Goal: Task Accomplishment & Management: Manage account settings

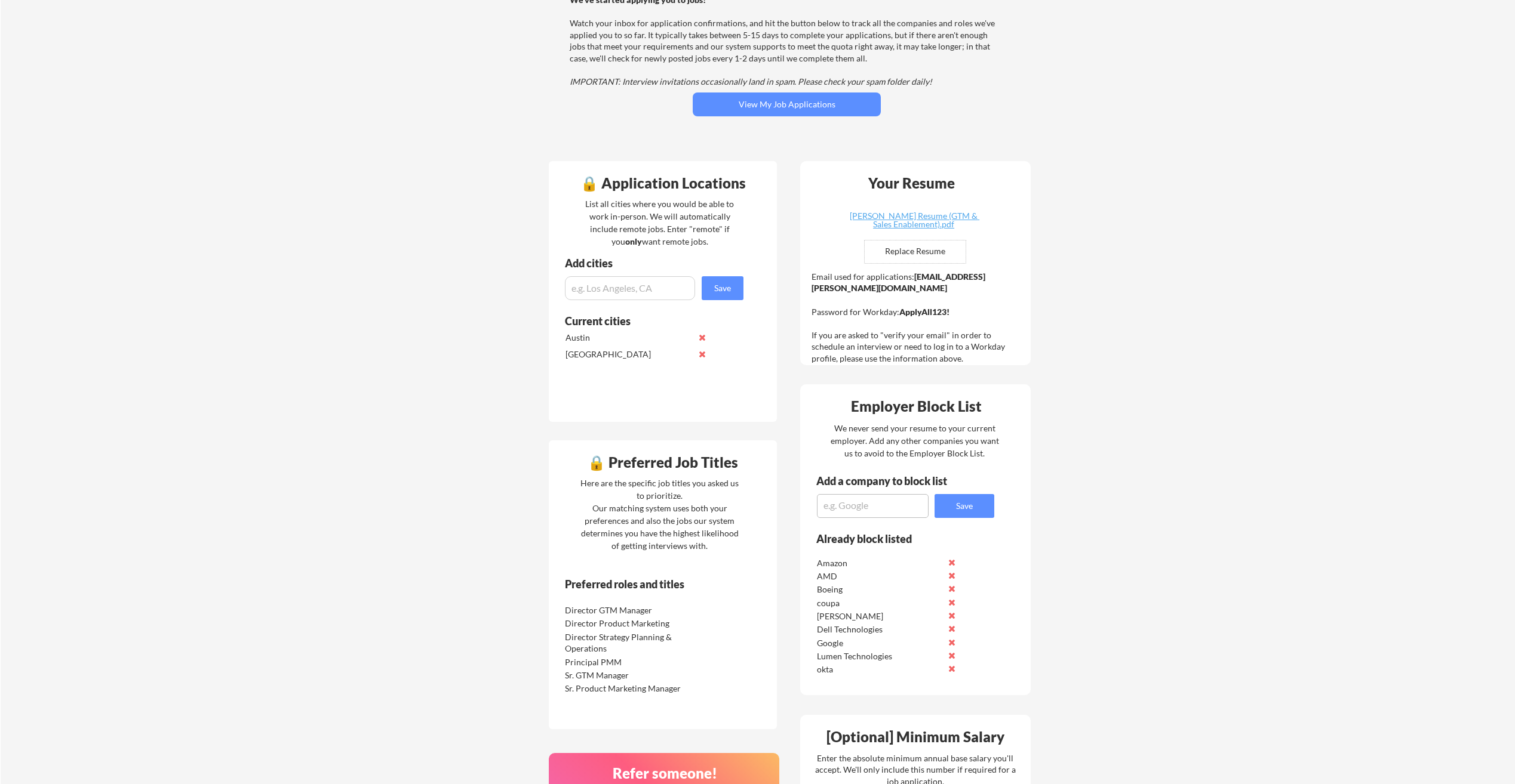
scroll to position [179, 0]
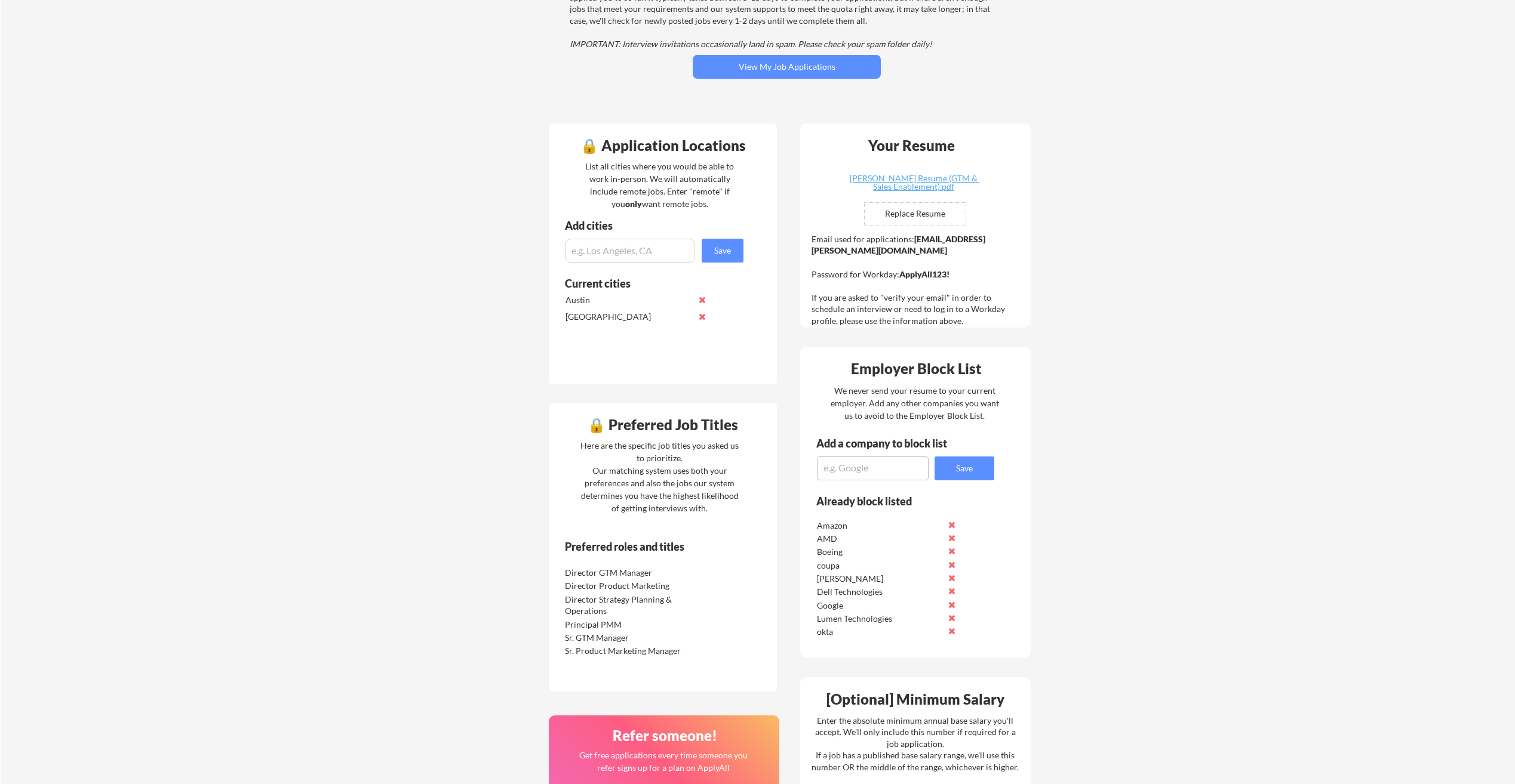
click at [849, 475] on textarea at bounding box center [872, 468] width 112 height 24
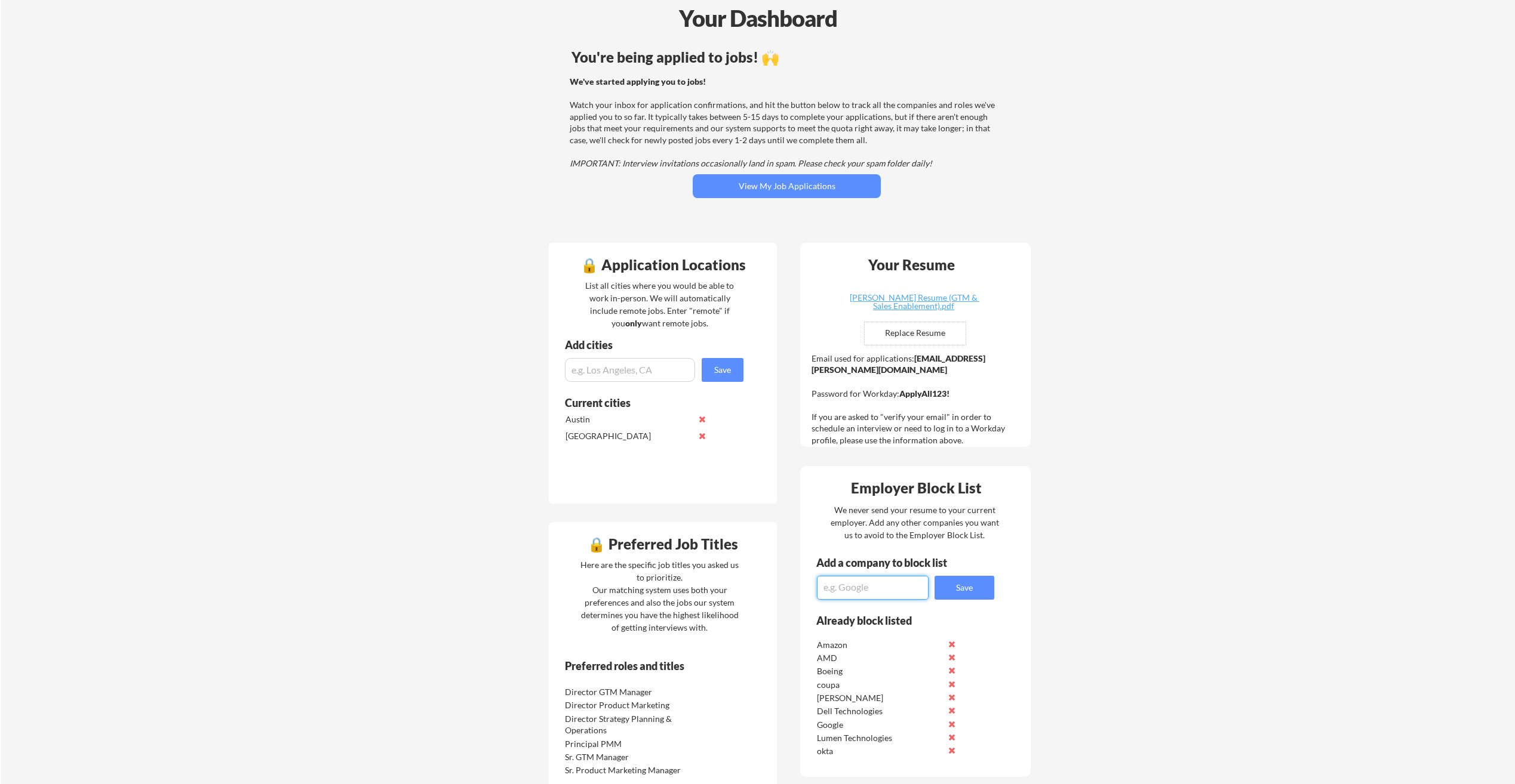
scroll to position [0, 0]
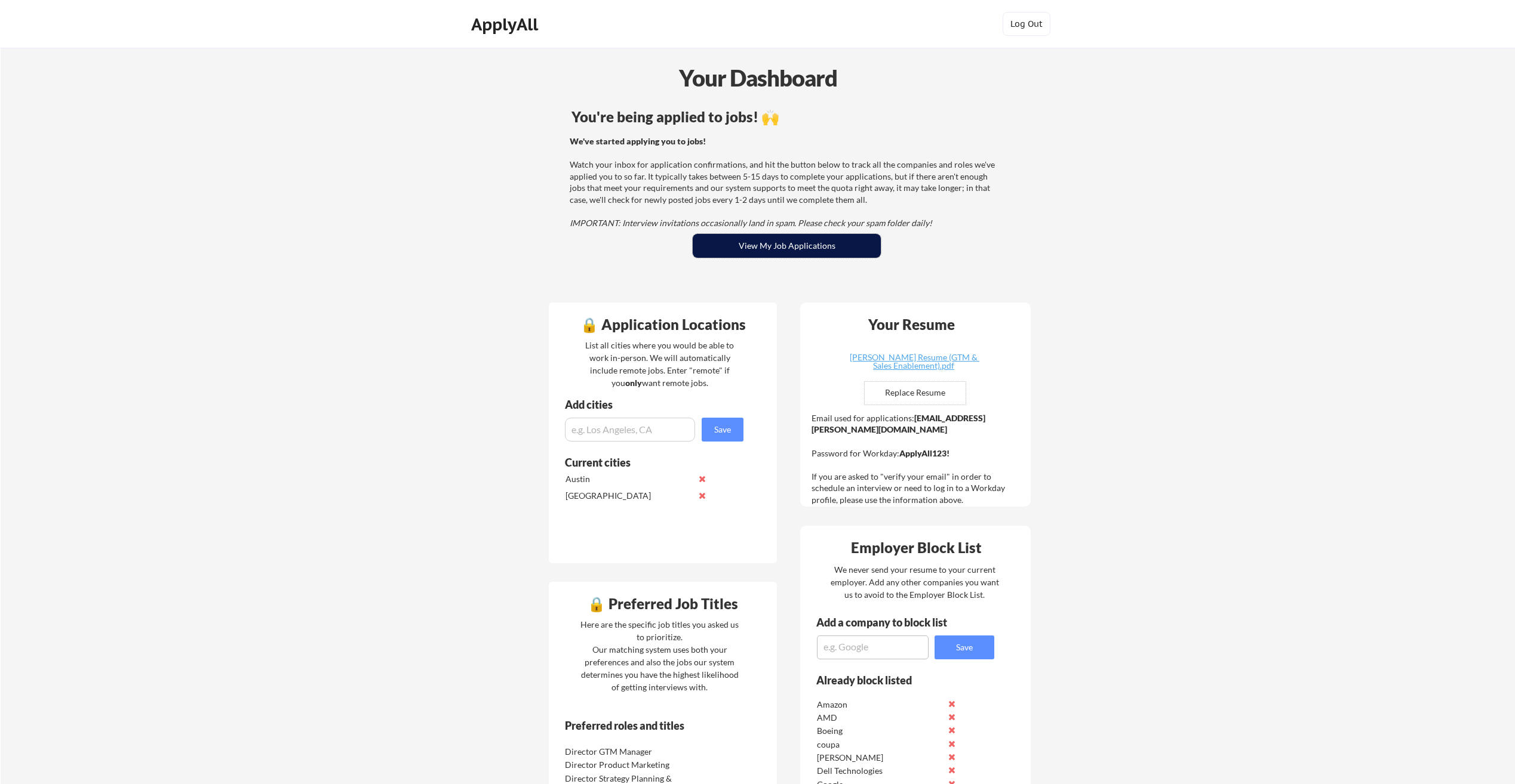
click at [748, 241] on button "View My Job Applications" at bounding box center [786, 246] width 188 height 24
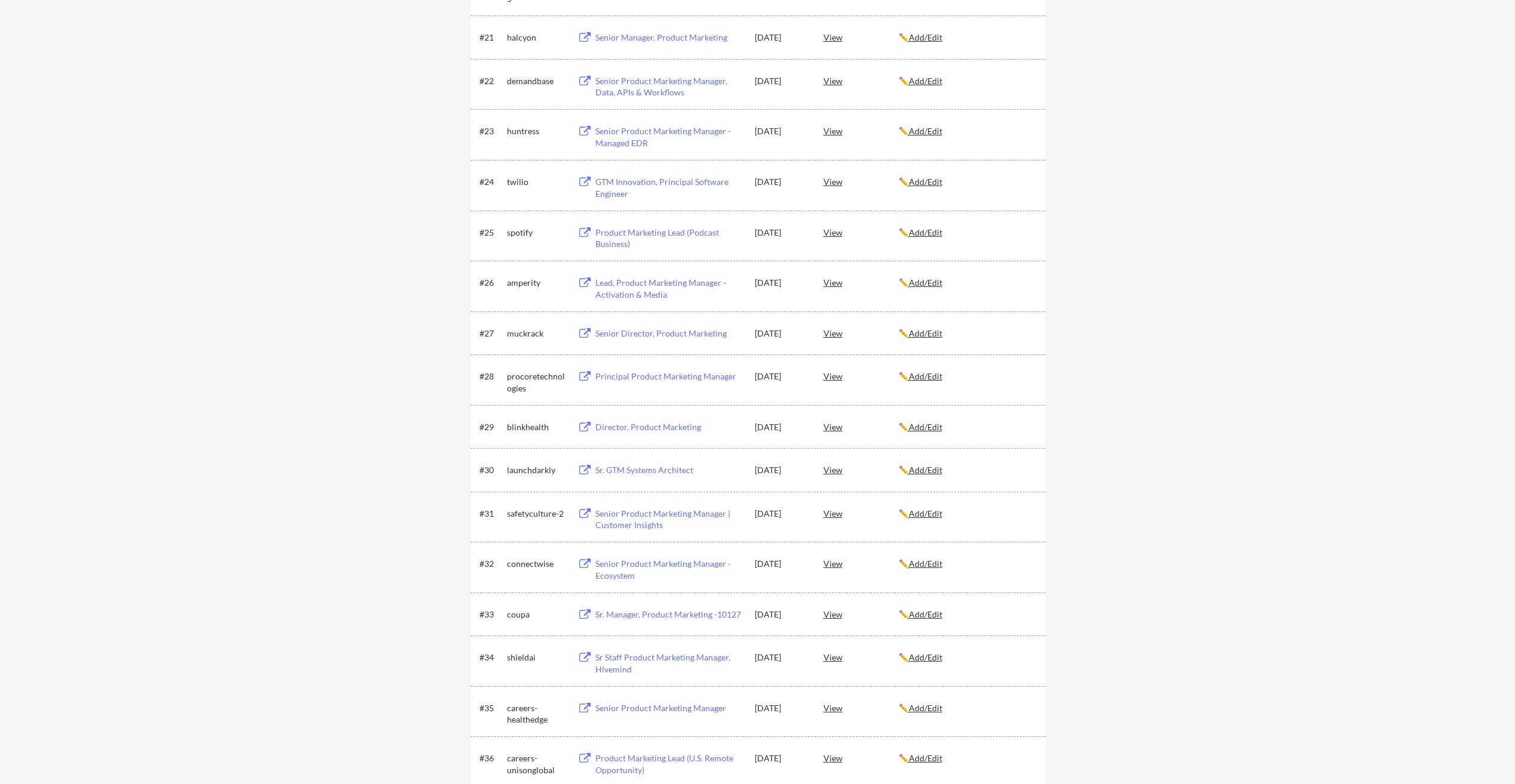
scroll to position [1193, 0]
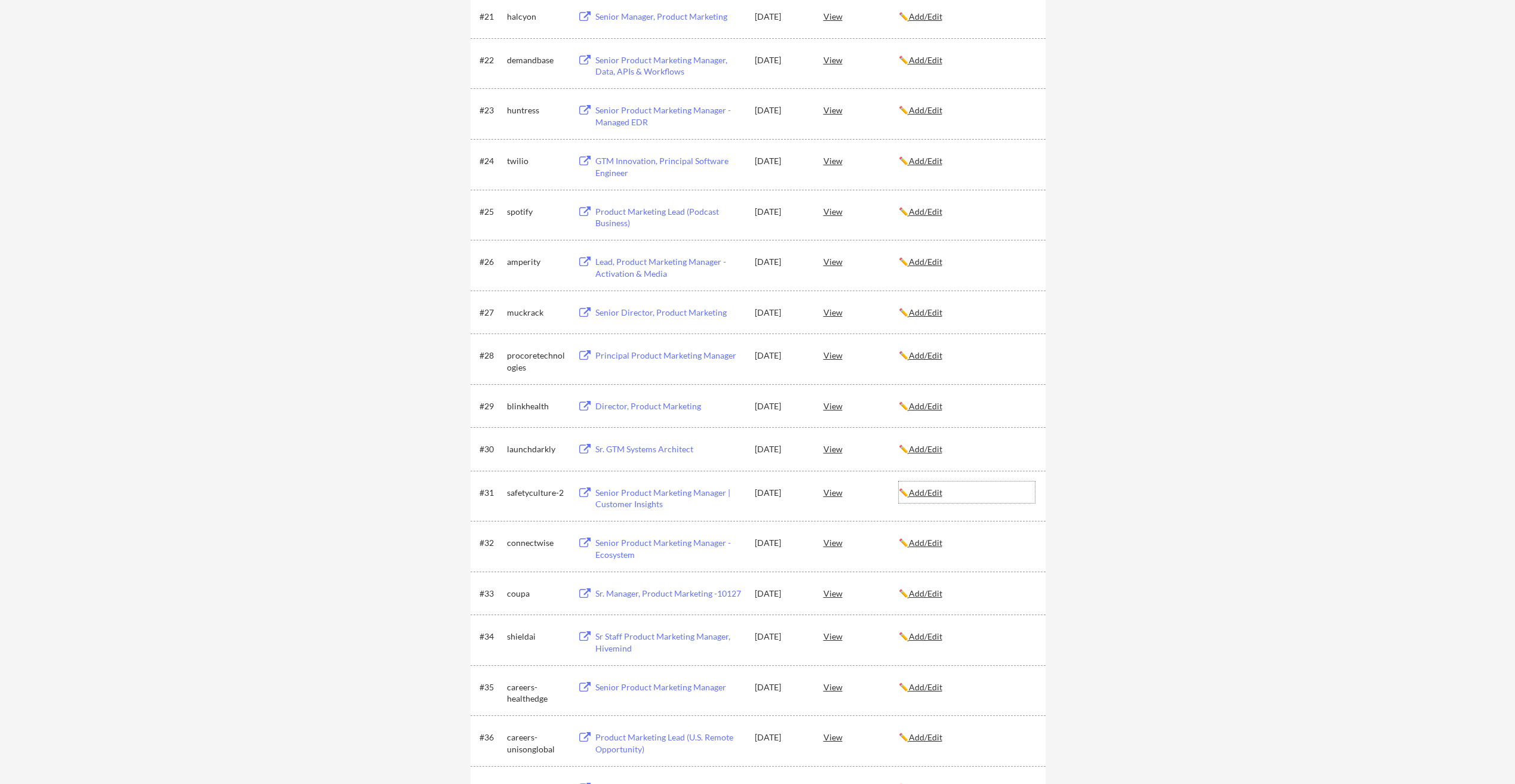
click at [923, 491] on u "Add/Edit" at bounding box center [926, 493] width 34 height 10
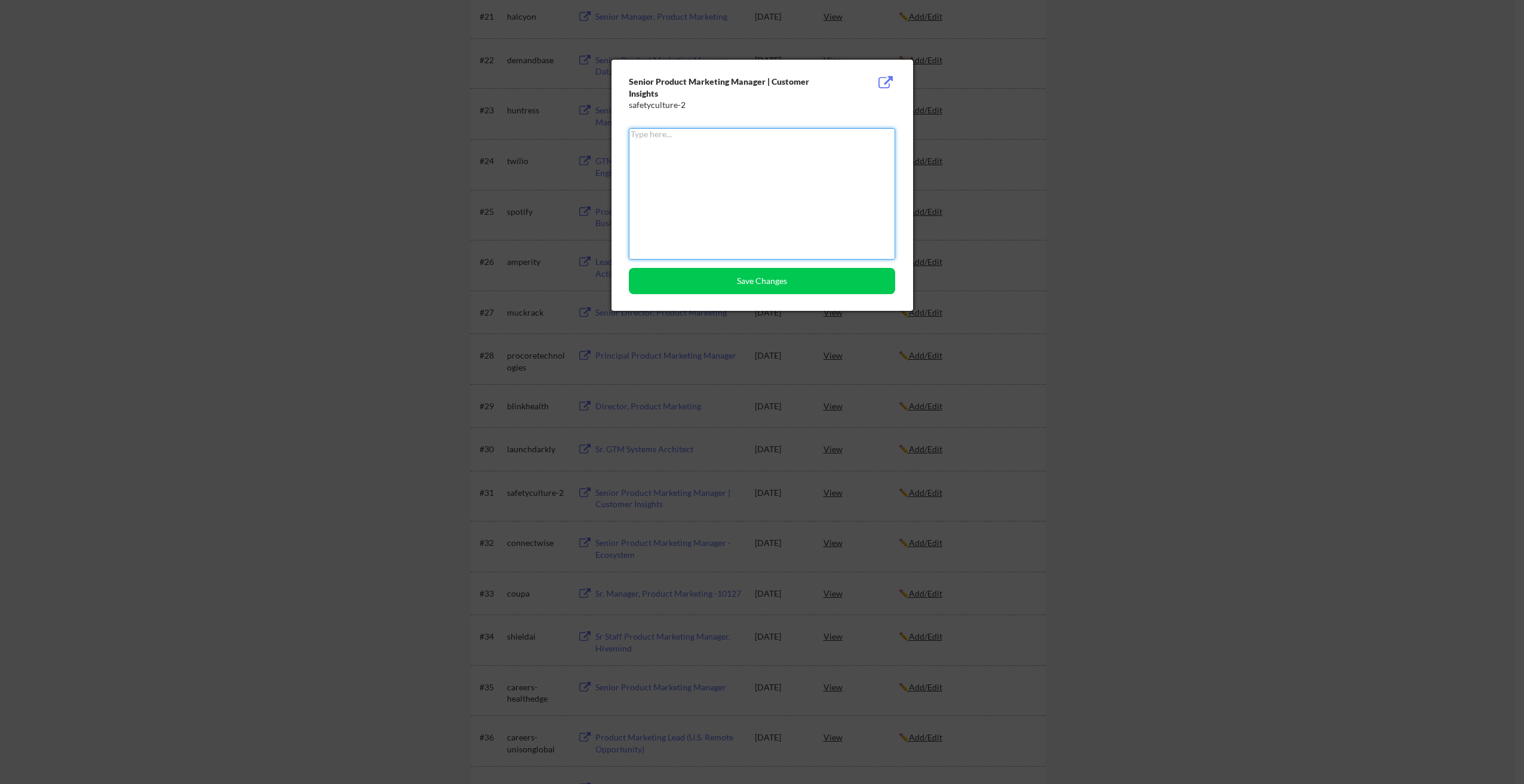
click at [1435, 422] on div at bounding box center [762, 392] width 1524 height 784
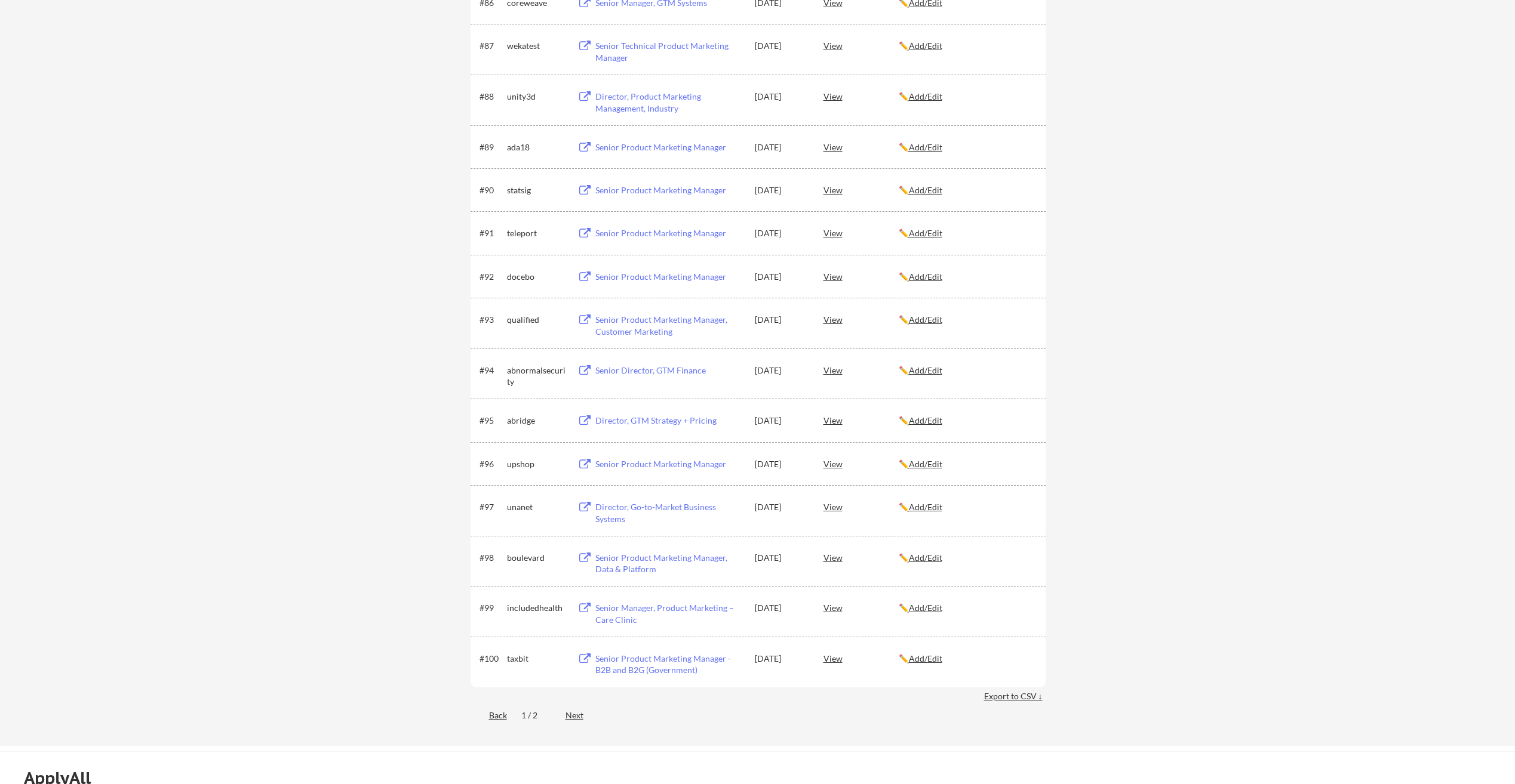
scroll to position [4357, 0]
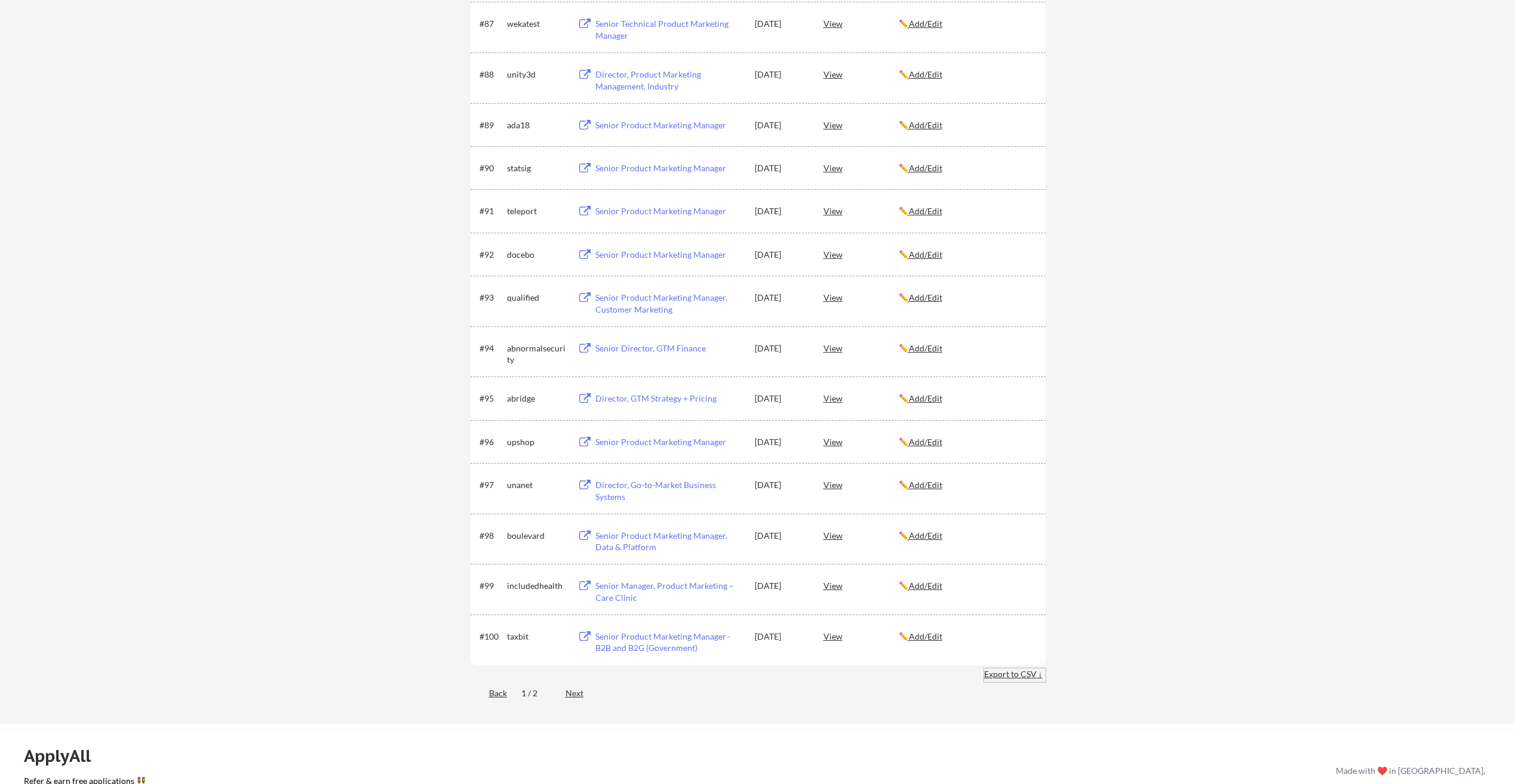
click at [993, 673] on div "Export to CSV ↓" at bounding box center [1015, 674] width 62 height 12
click at [564, 696] on div "Back 1 / 2 Next" at bounding box center [758, 694] width 575 height 25
click at [572, 696] on div "Next" at bounding box center [581, 694] width 32 height 12
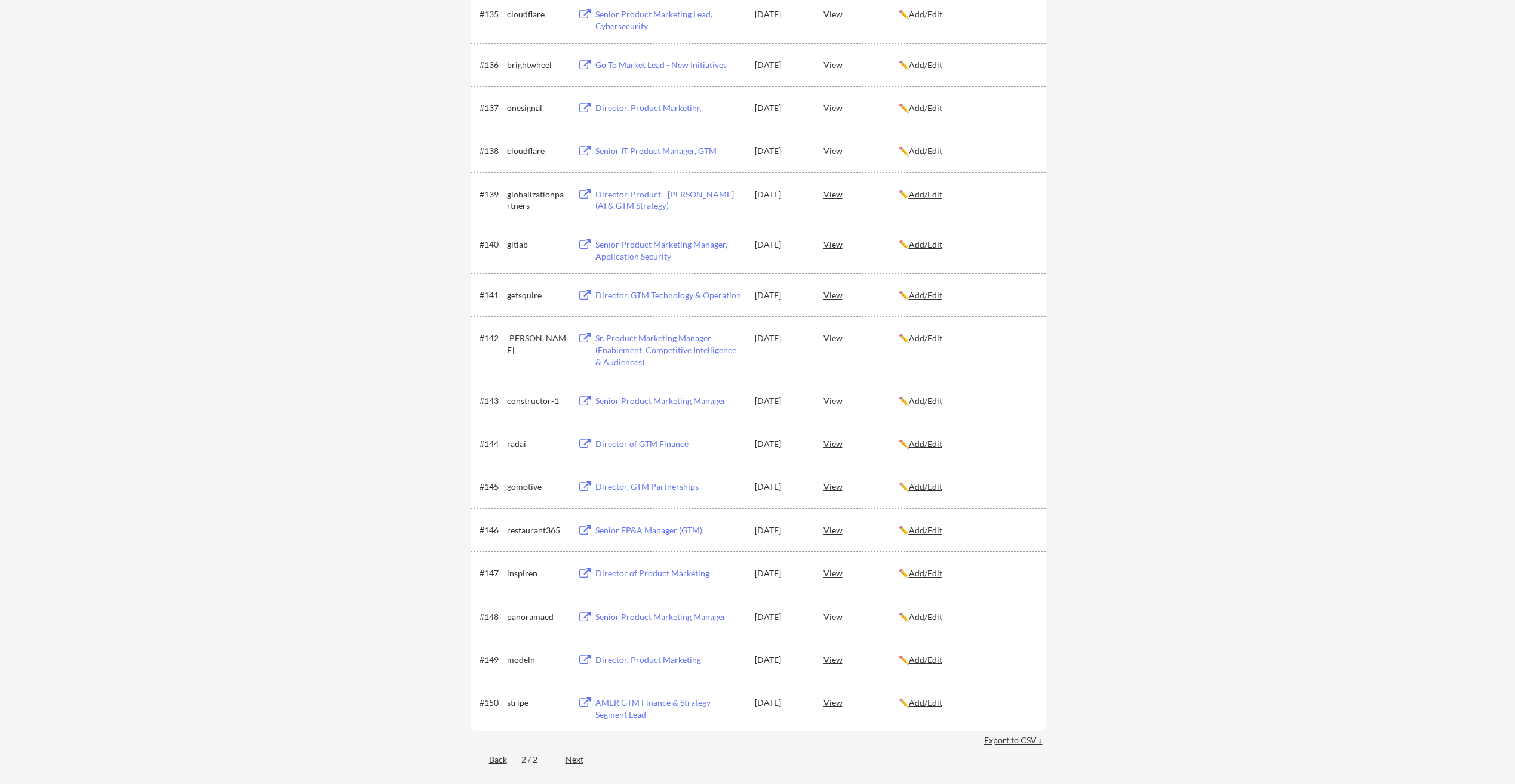
scroll to position [1846, 0]
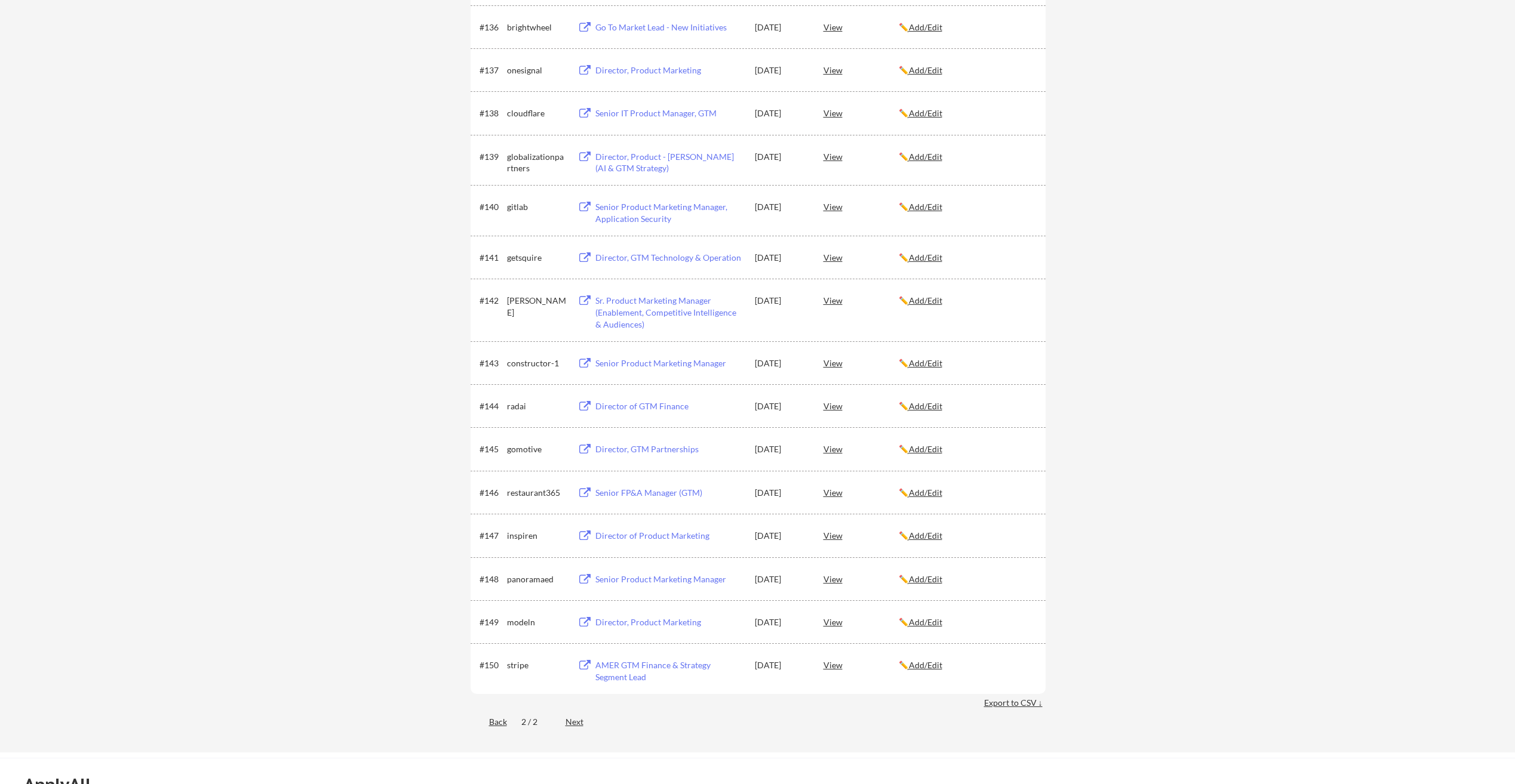
click at [577, 724] on div "Next" at bounding box center [581, 722] width 32 height 12
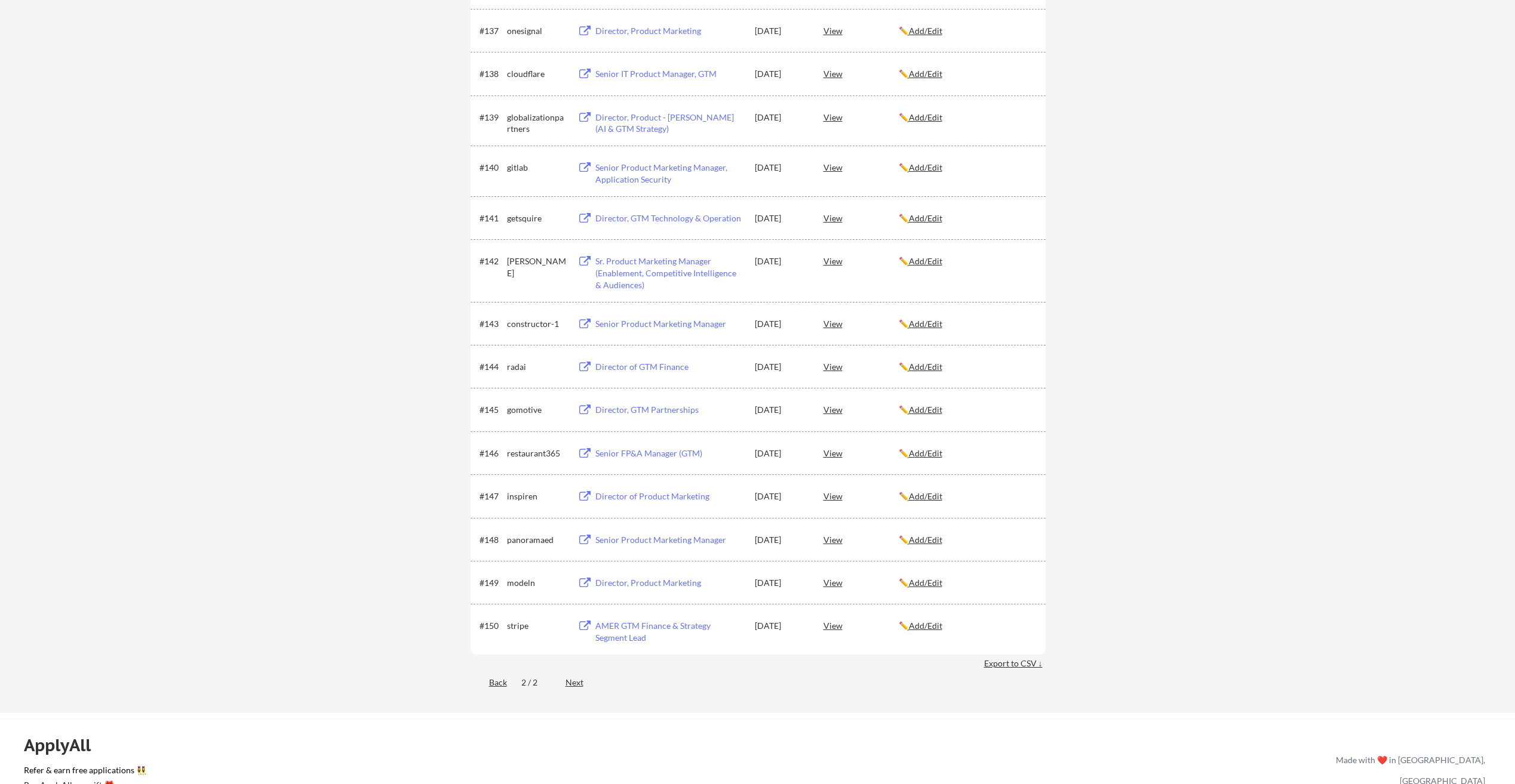
scroll to position [1906, 0]
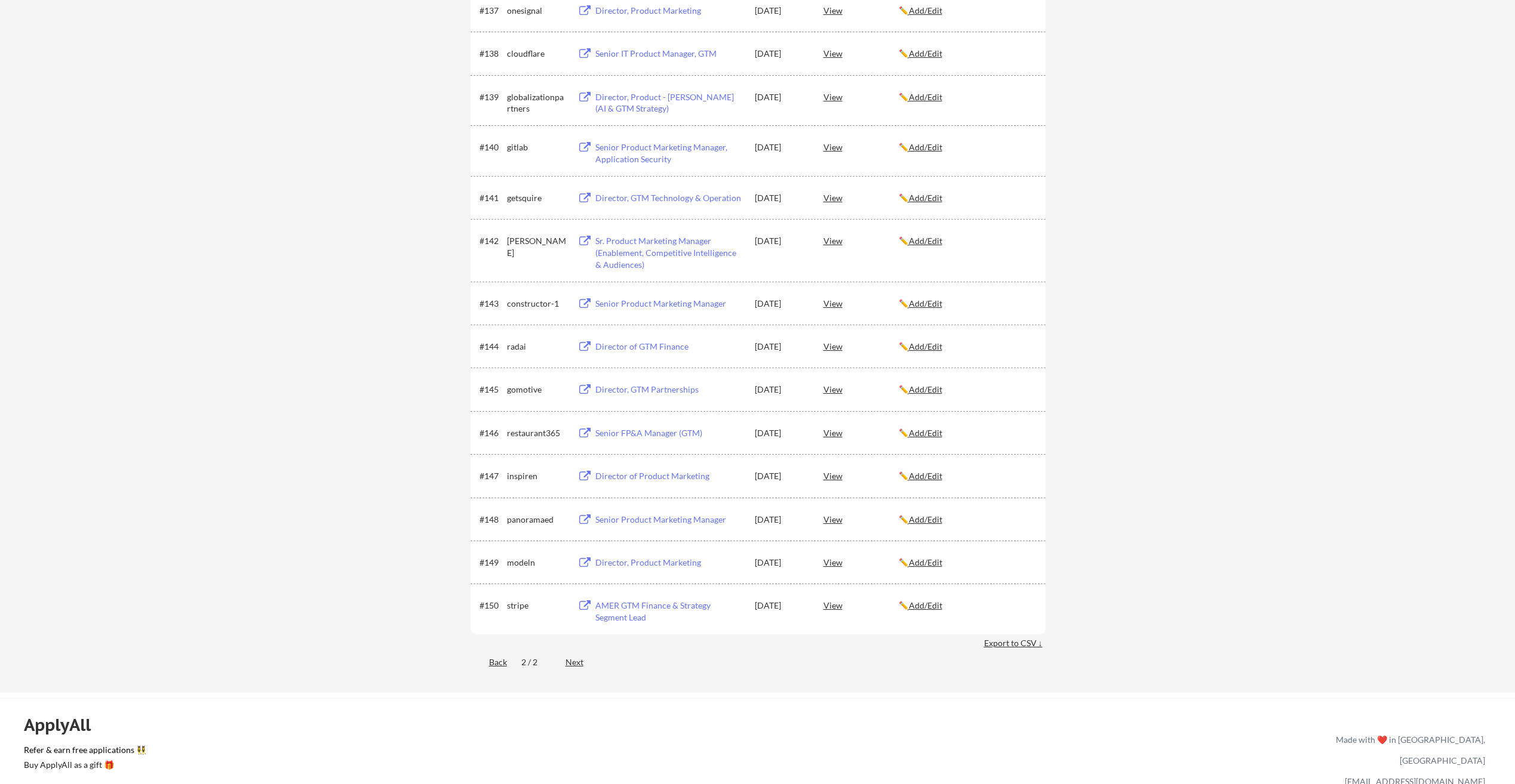
click at [570, 663] on div "Next" at bounding box center [581, 663] width 32 height 12
click at [489, 663] on div "Back" at bounding box center [489, 663] width 36 height 12
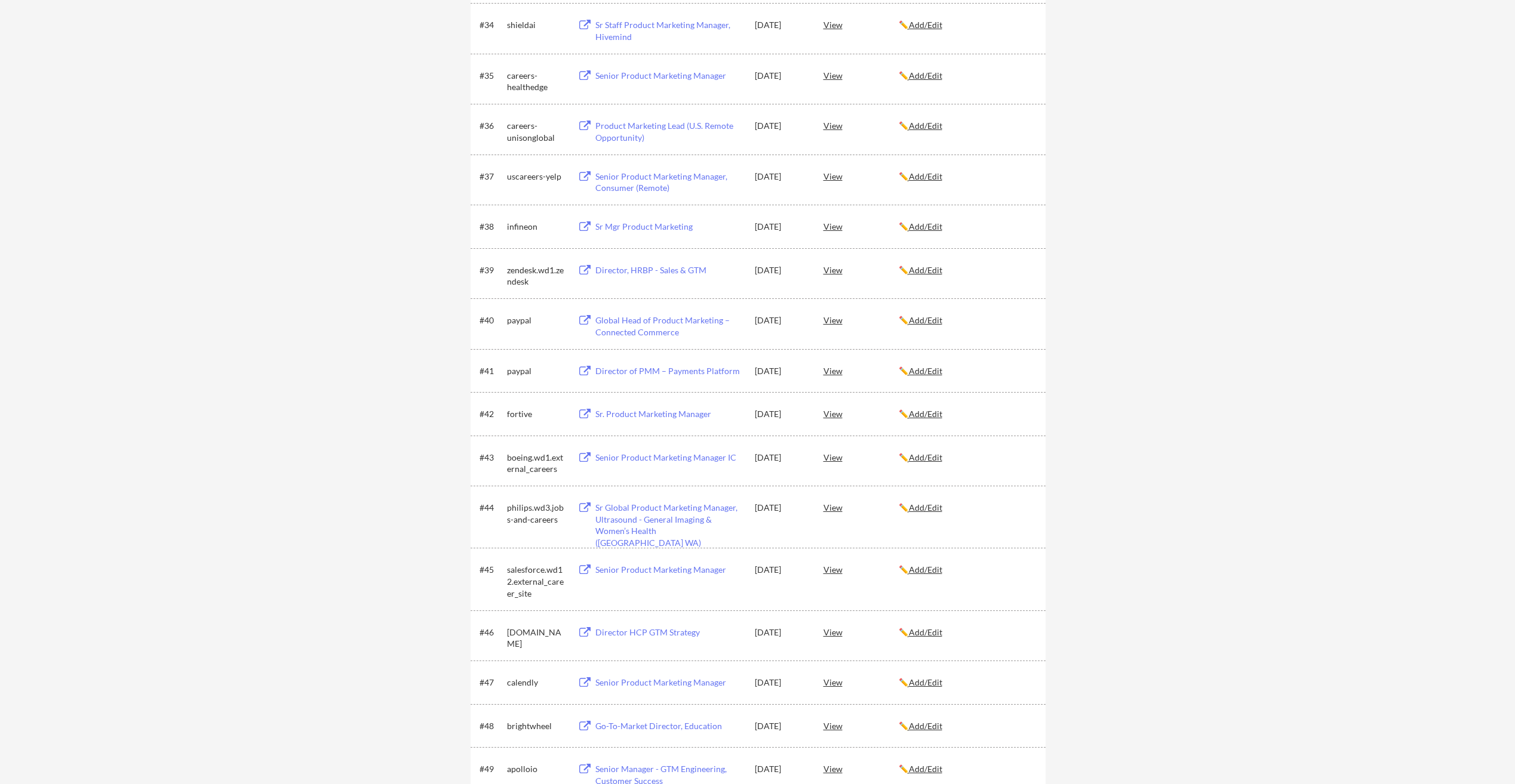
scroll to position [1786, 0]
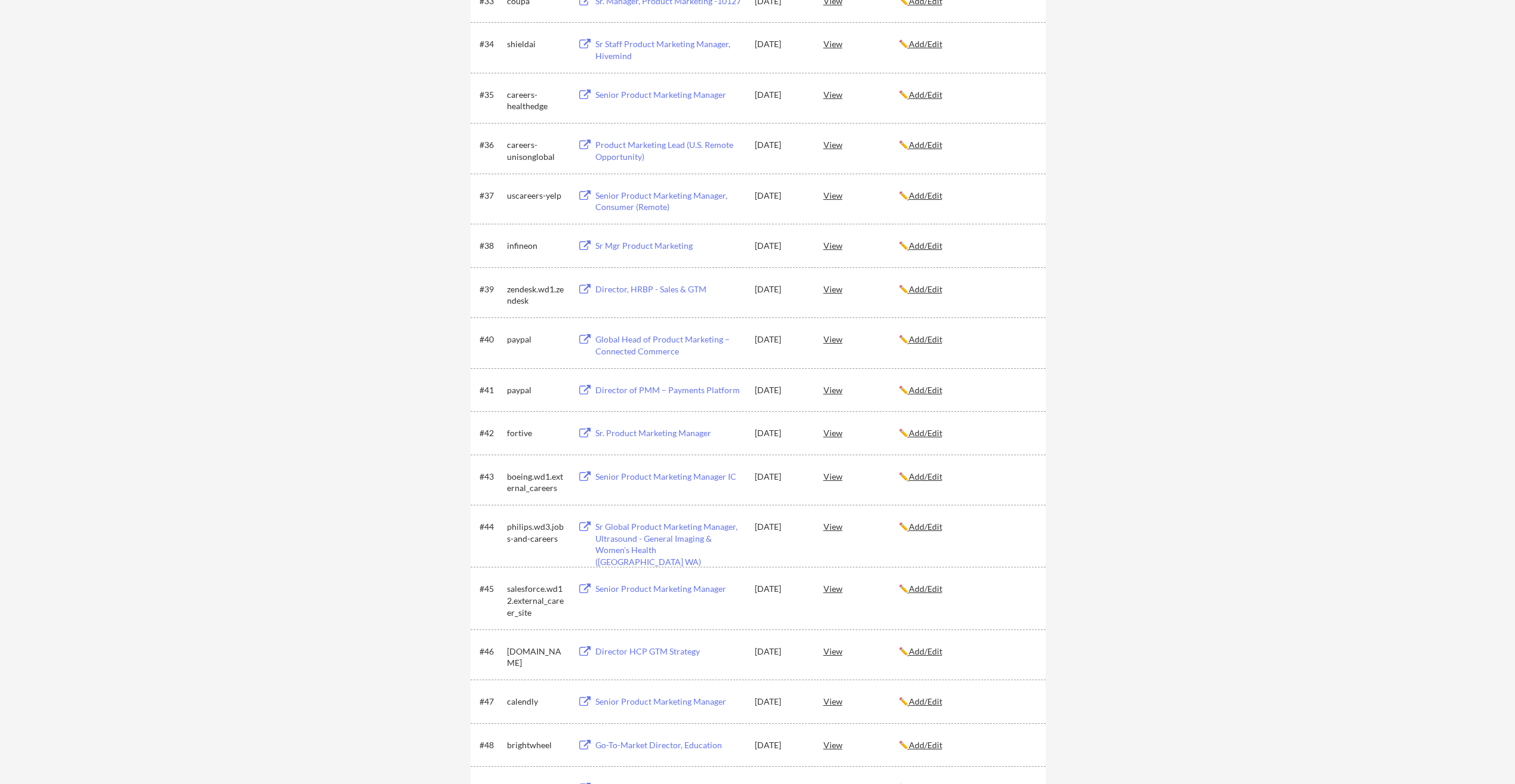
click at [828, 472] on div "View" at bounding box center [861, 476] width 75 height 21
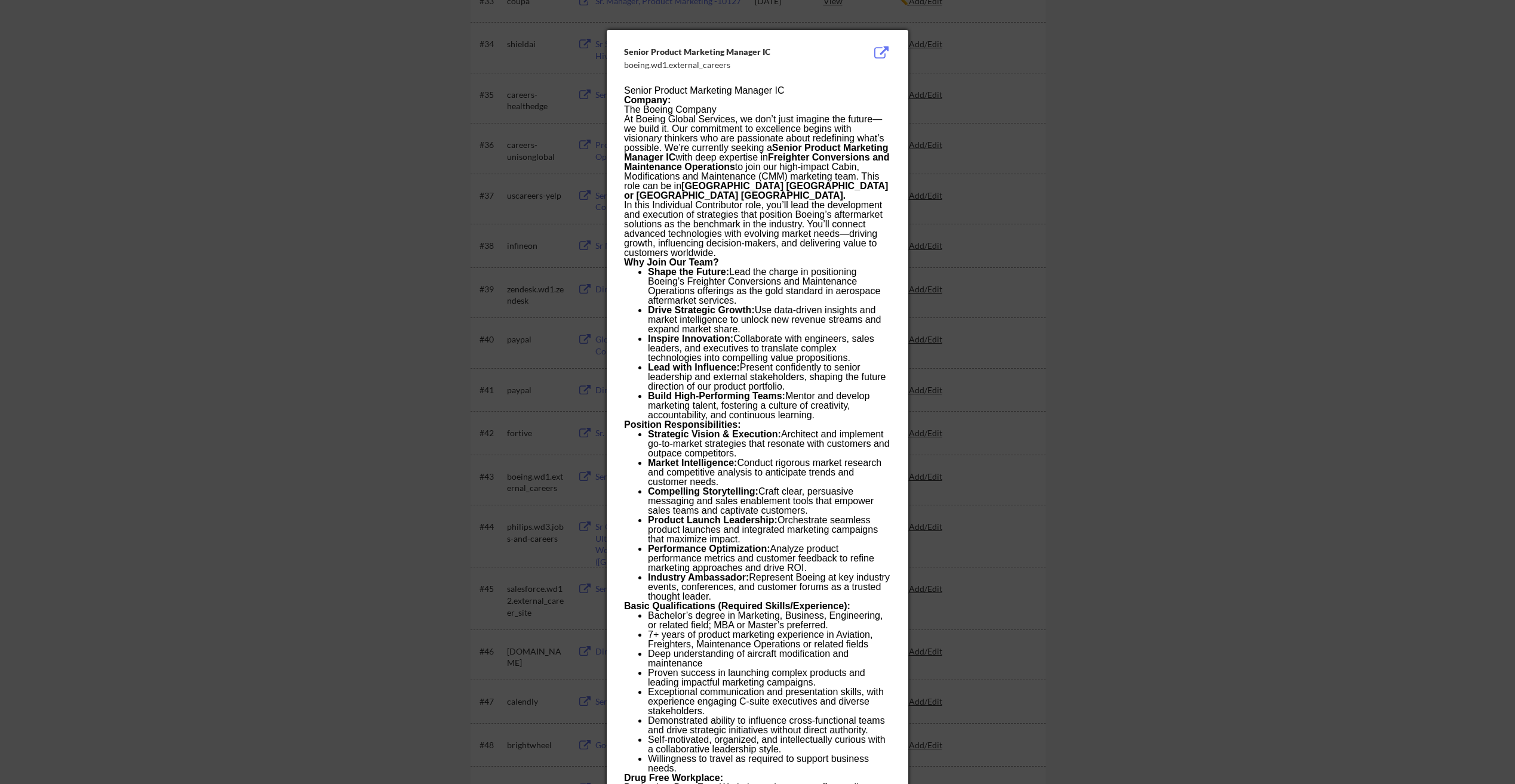
click at [878, 48] on button at bounding box center [881, 53] width 19 height 14
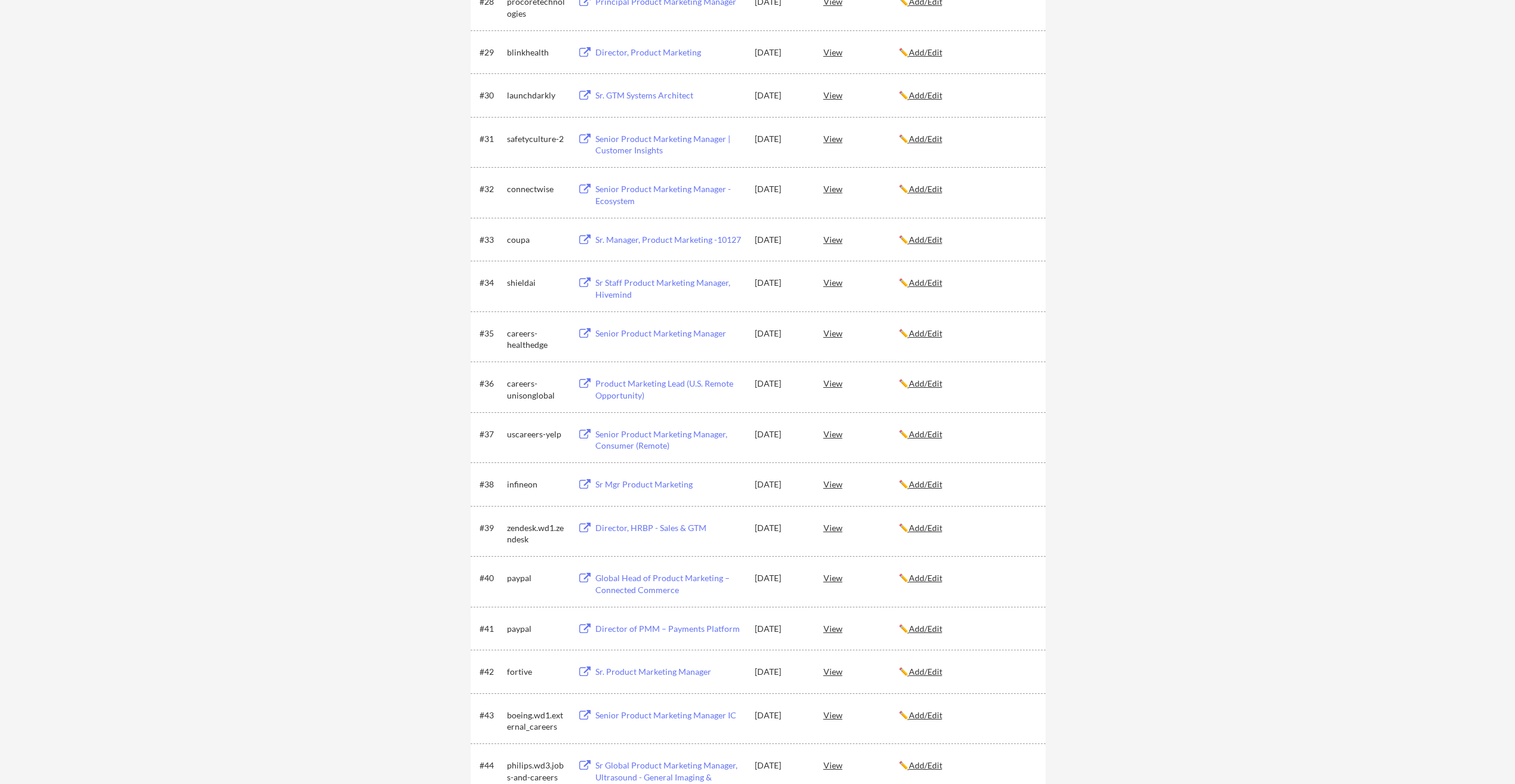
scroll to position [1567, 0]
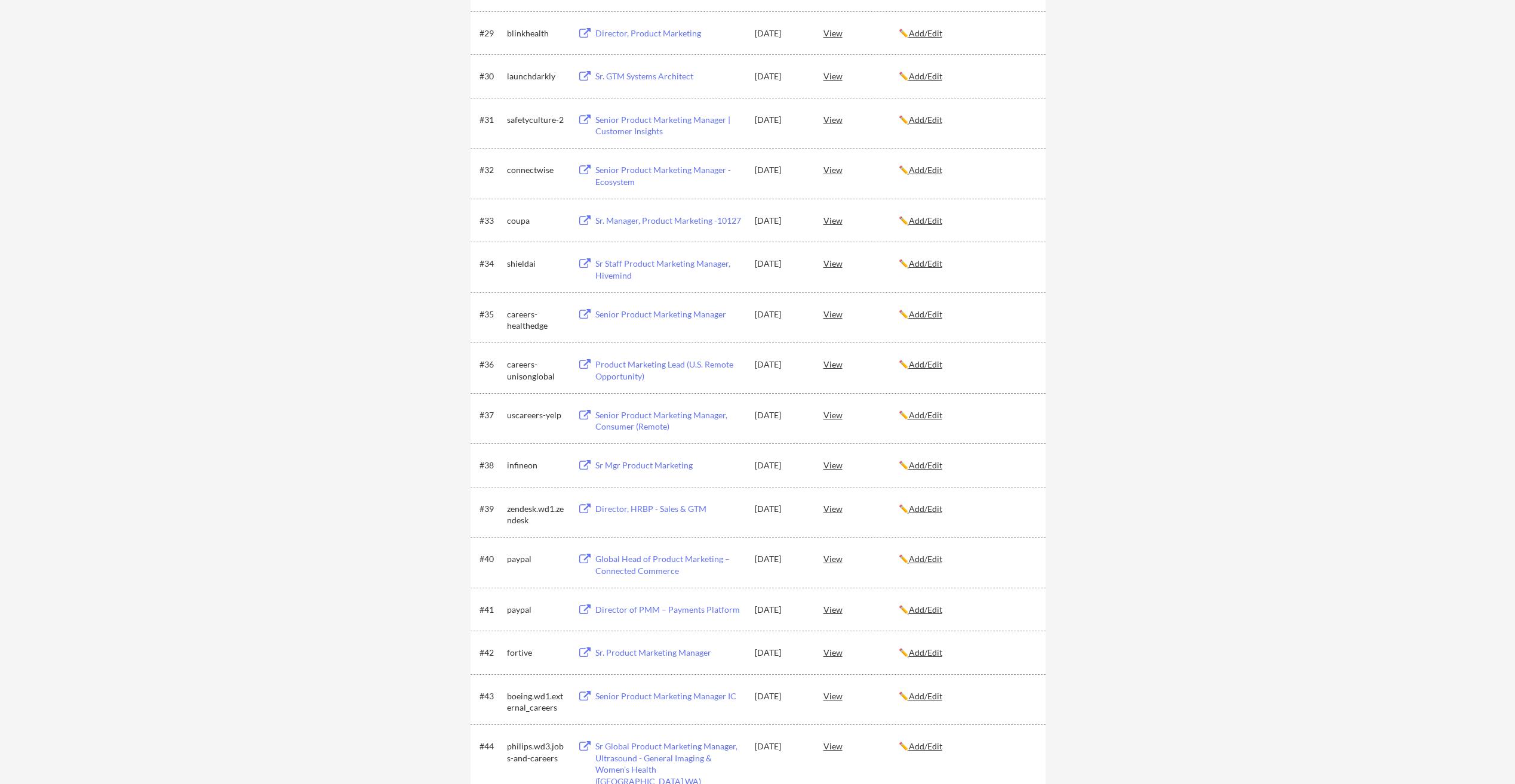
click at [829, 697] on div "View" at bounding box center [861, 696] width 75 height 21
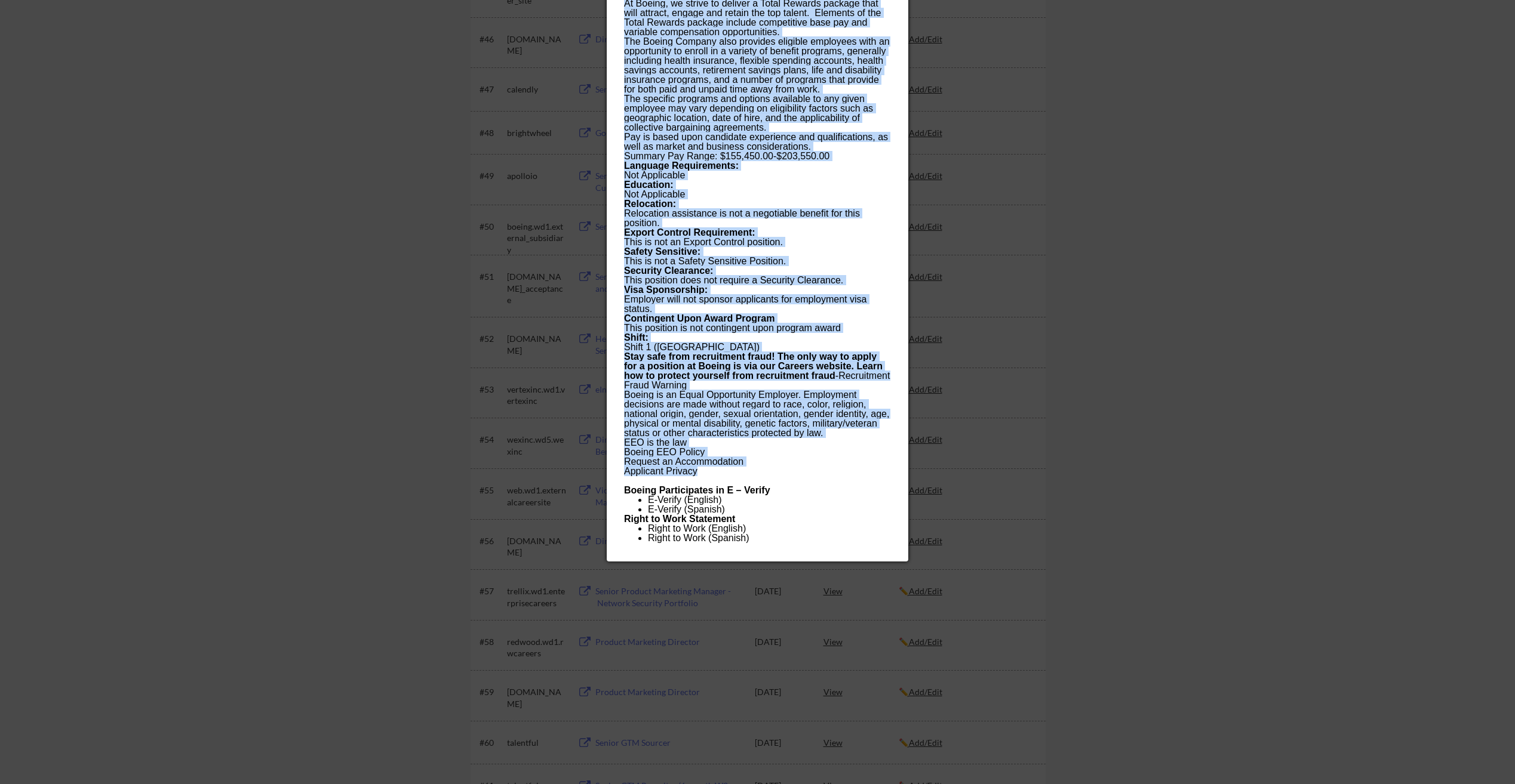
scroll to position [2462, 0]
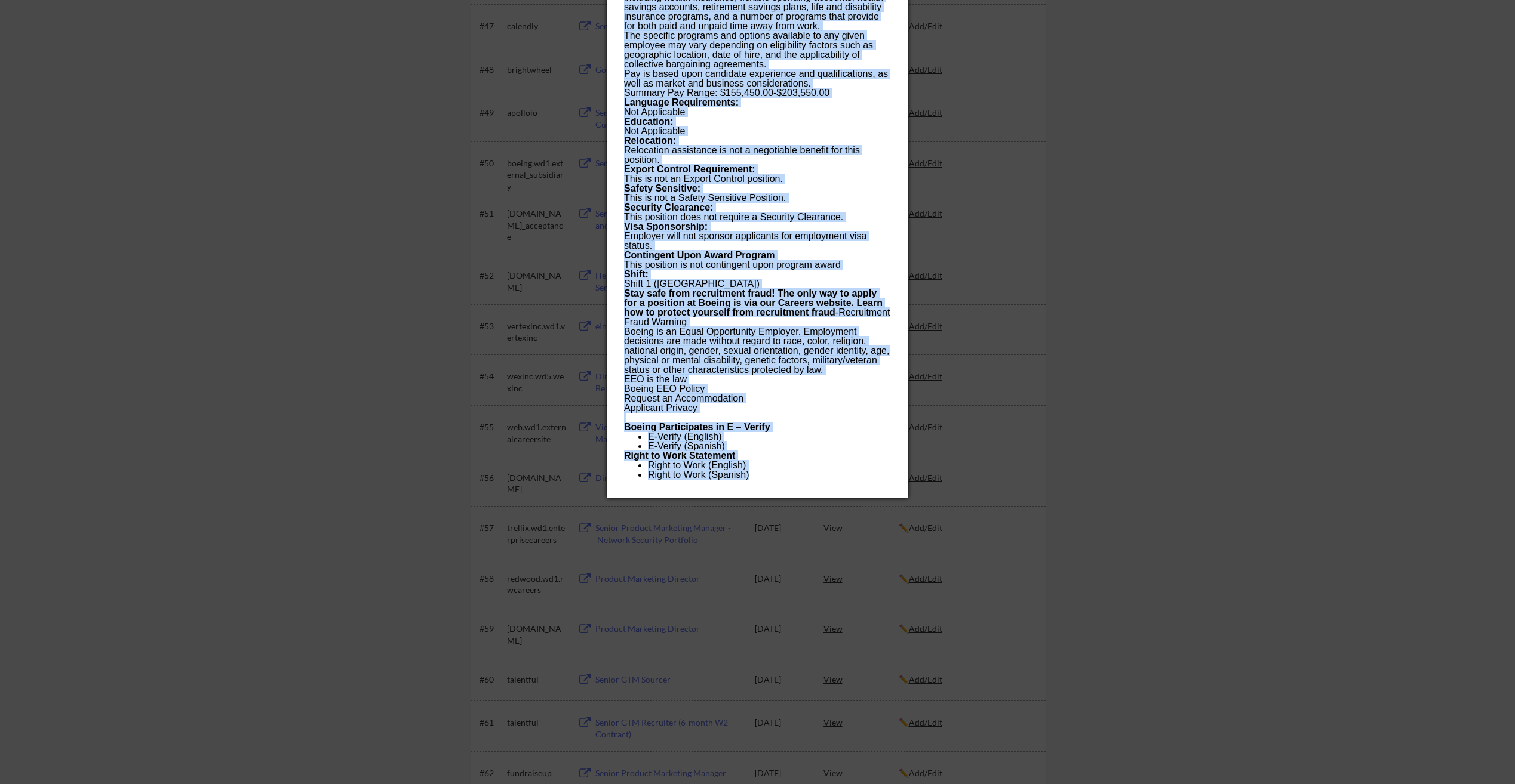
drag, startPoint x: 625, startPoint y: 50, endPoint x: 778, endPoint y: 476, distance: 452.6
copy div "Senior Product Marketing Manager IC boeing.wd1.external_careers Senior Product …"
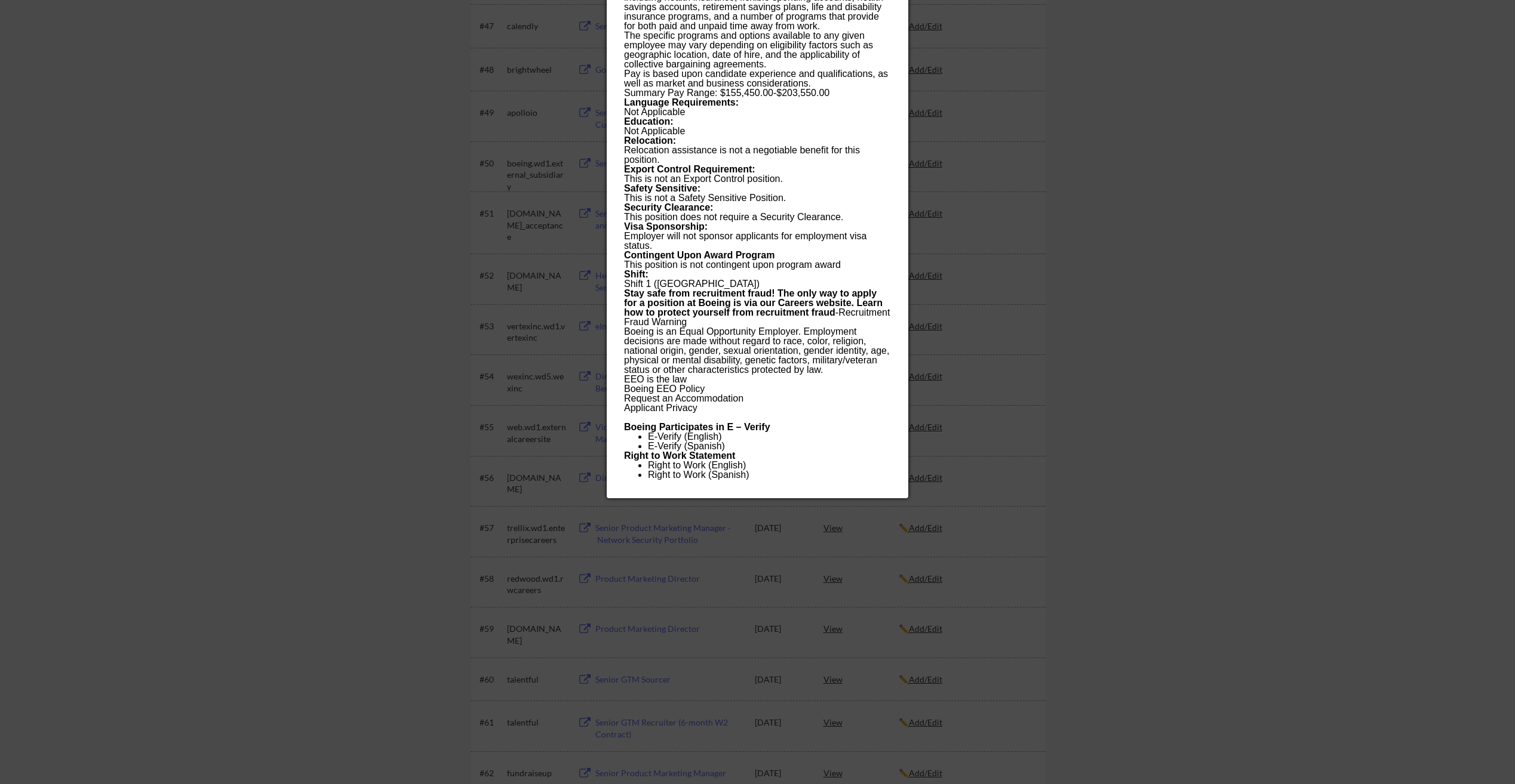
click at [1198, 156] on div at bounding box center [758, 392] width 1515 height 784
